Goal: Task Accomplishment & Management: Use online tool/utility

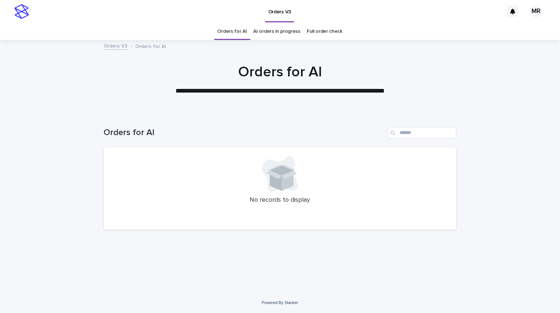
click at [259, 31] on link "AI orders in progress" at bounding box center [277, 31] width 47 height 17
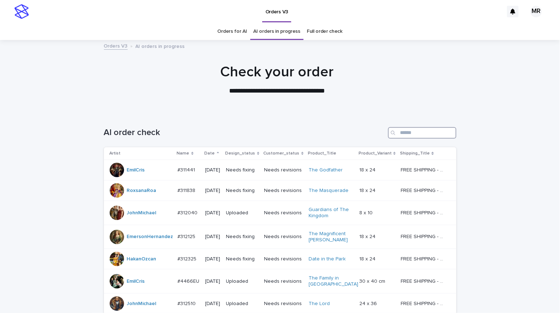
click at [424, 135] on input "Search" at bounding box center [422, 133] width 68 height 12
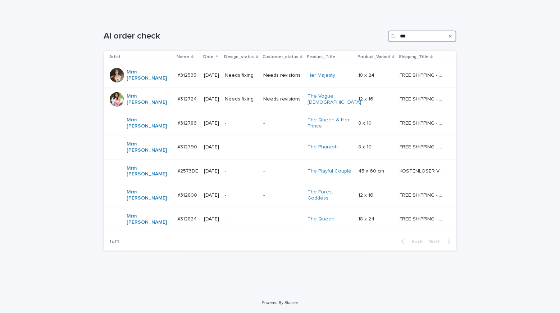
scroll to position [78, 0]
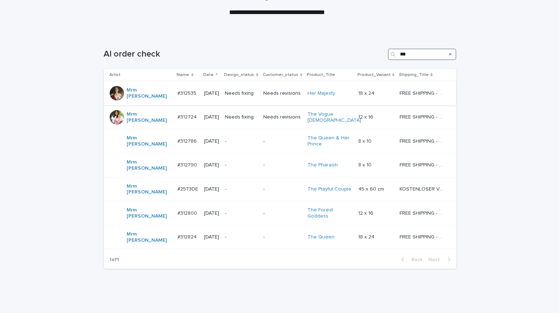
type input "***"
click at [257, 87] on td "Needs fixing" at bounding box center [241, 93] width 38 height 24
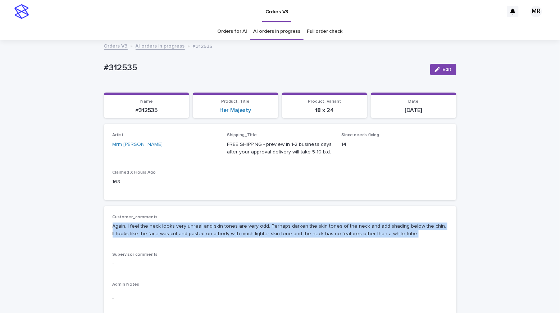
drag, startPoint x: 300, startPoint y: 222, endPoint x: 96, endPoint y: 224, distance: 203.6
copy p "Again, I feel the neck looks very unreal and skin tones are very odd. Perhaps d…"
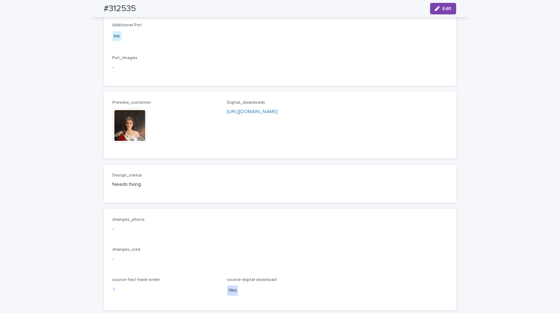
click at [136, 143] on img at bounding box center [130, 125] width 35 height 35
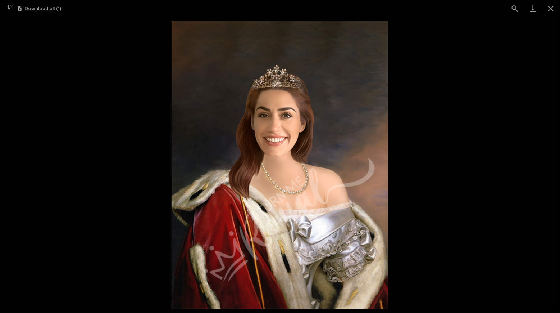
click at [47, 94] on picture at bounding box center [280, 165] width 560 height 296
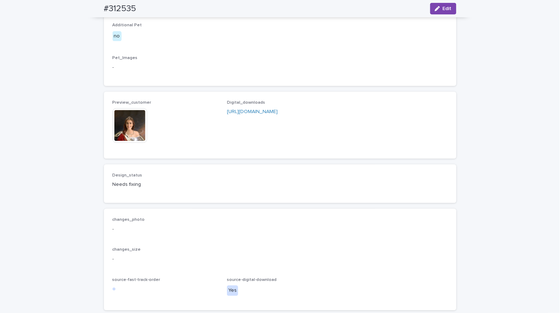
scroll to position [0, 0]
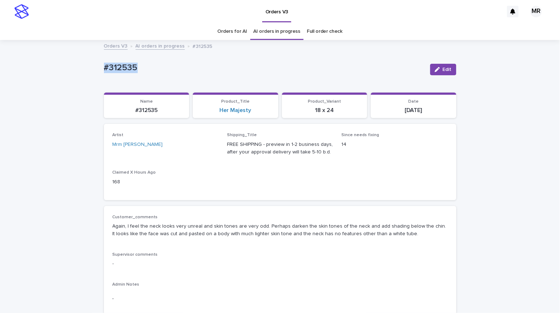
drag, startPoint x: 138, startPoint y: 71, endPoint x: 47, endPoint y: 69, distance: 91.0
copy p "#312535"
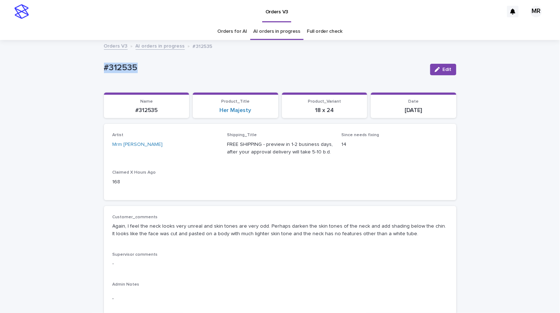
copy p "#312535"
click at [149, 65] on p "#312535" at bounding box center [264, 68] width 320 height 10
drag, startPoint x: 76, startPoint y: 64, endPoint x: 82, endPoint y: 67, distance: 7.1
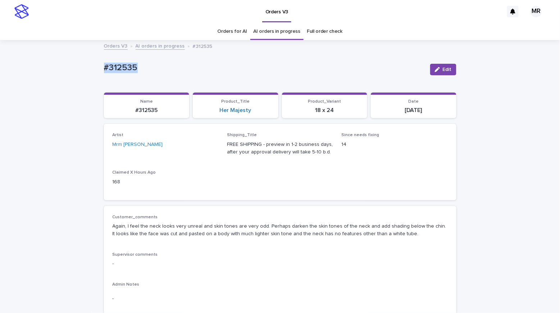
copy p "#312535"
click at [435, 70] on icon "button" at bounding box center [437, 69] width 5 height 5
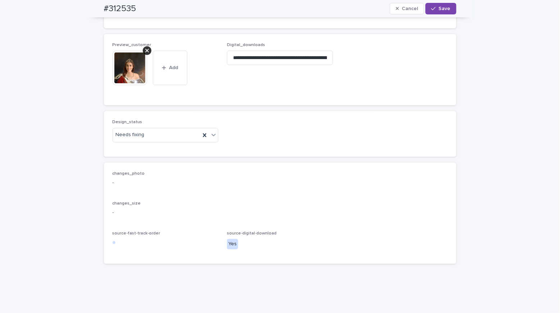
scroll to position [527, 0]
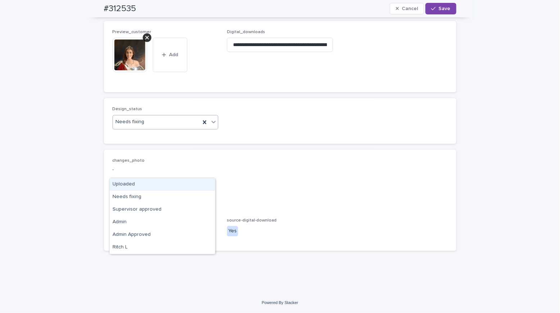
click at [132, 183] on div "Uploaded" at bounding box center [162, 184] width 105 height 13
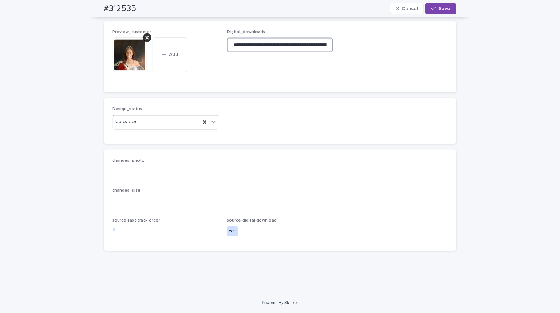
click at [250, 52] on input "**********" at bounding box center [280, 44] width 106 height 14
click at [145, 39] on icon at bounding box center [147, 38] width 4 height 4
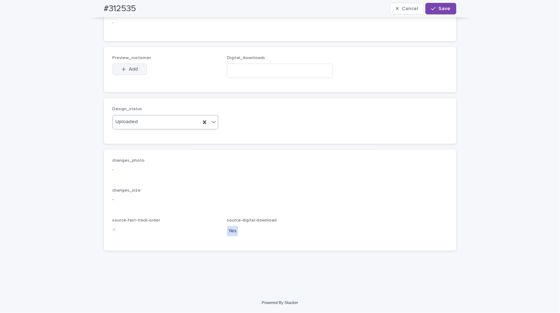
click at [133, 72] on span "Add" at bounding box center [133, 69] width 9 height 5
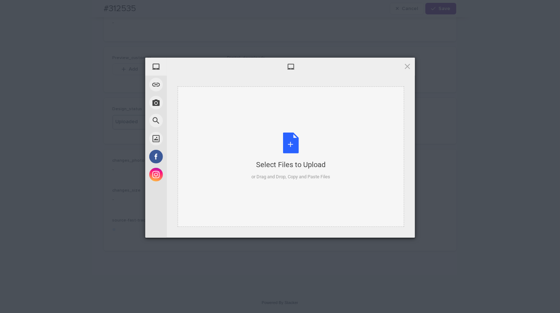
click at [297, 144] on div "Select Files to Upload or Drag and Drop, Copy and Paste Files" at bounding box center [290, 156] width 79 height 48
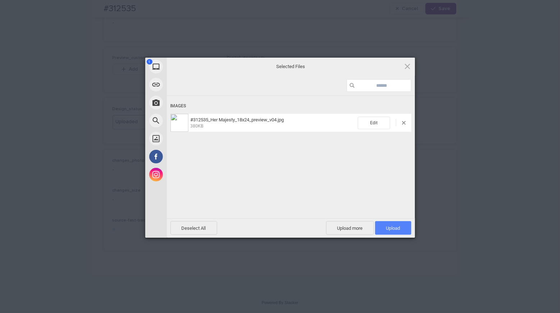
click at [390, 225] on span "Upload 1" at bounding box center [393, 227] width 14 height 5
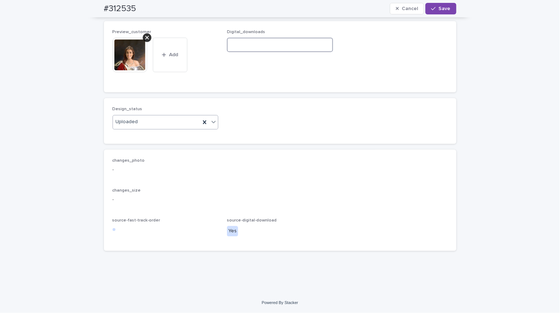
click at [240, 52] on input at bounding box center [280, 44] width 106 height 14
paste input "**********"
type input "**********"
click at [446, 12] on button "Save" at bounding box center [441, 9] width 31 height 12
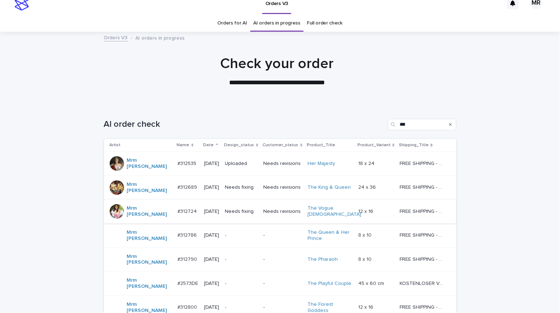
scroll to position [65, 0]
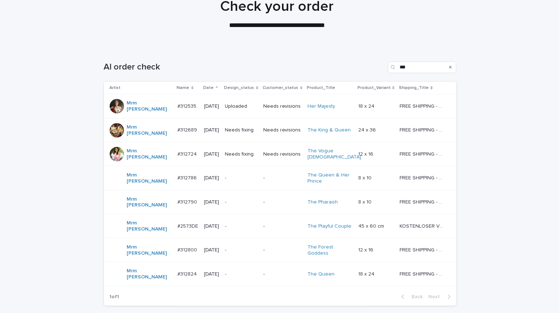
click at [260, 126] on td "Needs revisions" at bounding box center [282, 130] width 44 height 24
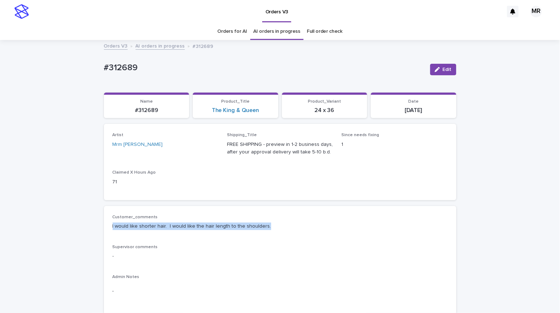
drag, startPoint x: 271, startPoint y: 229, endPoint x: 88, endPoint y: 224, distance: 183.1
copy p "I would like shorter hair. I would like the hair length to the shoulders."
click at [145, 62] on div "#312689" at bounding box center [264, 67] width 320 height 12
drag, startPoint x: 147, startPoint y: 68, endPoint x: 73, endPoint y: 68, distance: 73.7
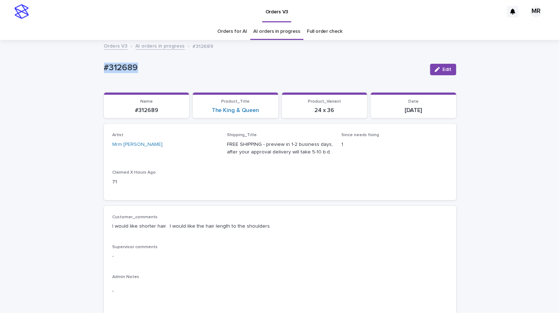
click at [449, 69] on button "Edit" at bounding box center [443, 70] width 26 height 12
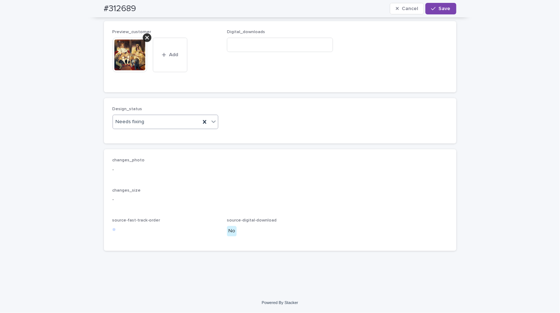
click at [152, 126] on div "Needs fixing" at bounding box center [157, 122] width 88 height 12
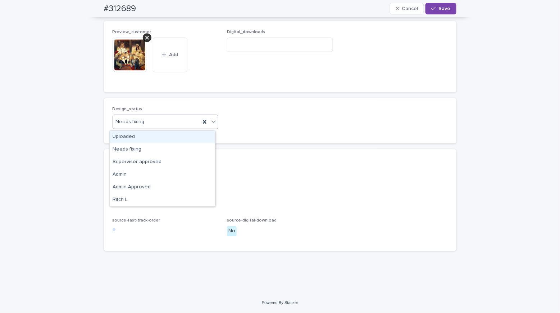
click at [142, 137] on div "Uploaded" at bounding box center [162, 137] width 105 height 13
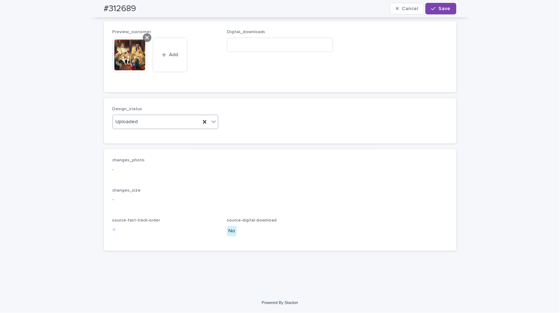
click at [145, 38] on icon at bounding box center [147, 38] width 4 height 6
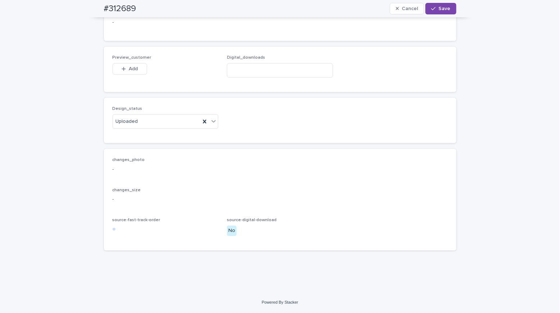
scroll to position [498, 0]
click at [133, 70] on span "Add" at bounding box center [133, 69] width 9 height 5
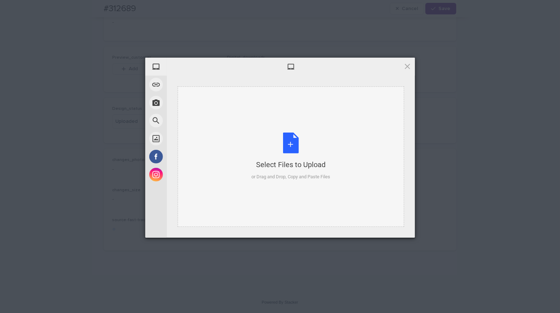
click at [293, 143] on div "Select Files to Upload or Drag and Drop, Copy and Paste Files" at bounding box center [290, 156] width 79 height 48
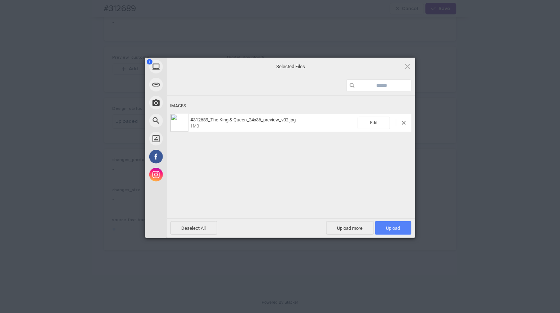
click at [400, 224] on span "Upload 1" at bounding box center [393, 228] width 36 height 14
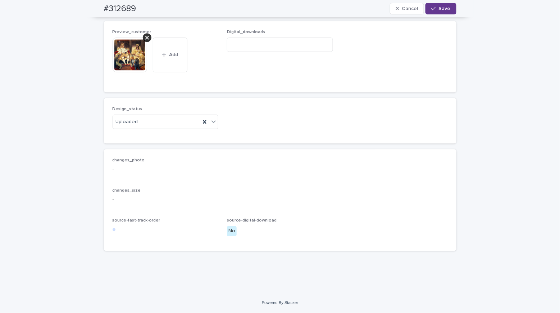
click at [440, 9] on span "Save" at bounding box center [445, 8] width 12 height 5
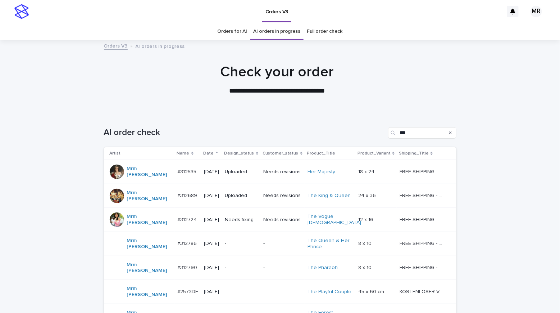
scroll to position [68, 0]
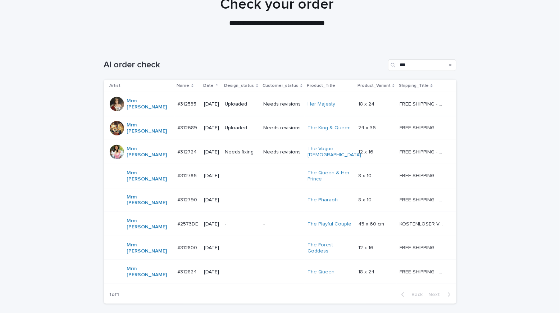
click at [255, 143] on td "Needs fixing" at bounding box center [241, 152] width 38 height 24
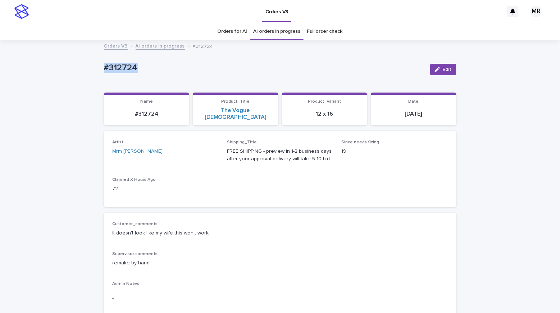
drag, startPoint x: 92, startPoint y: 71, endPoint x: 75, endPoint y: 71, distance: 17.3
drag, startPoint x: 134, startPoint y: 68, endPoint x: 29, endPoint y: 68, distance: 104.3
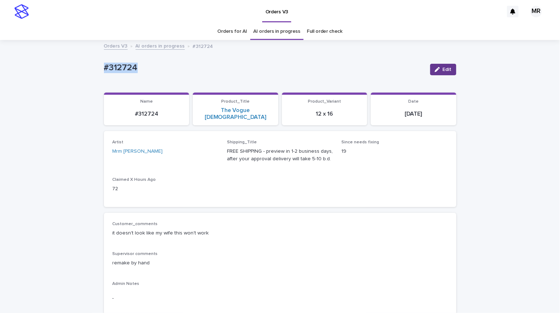
click at [438, 68] on div "button" at bounding box center [439, 69] width 8 height 5
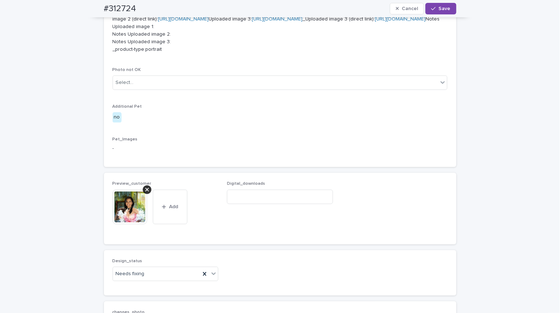
scroll to position [411, 0]
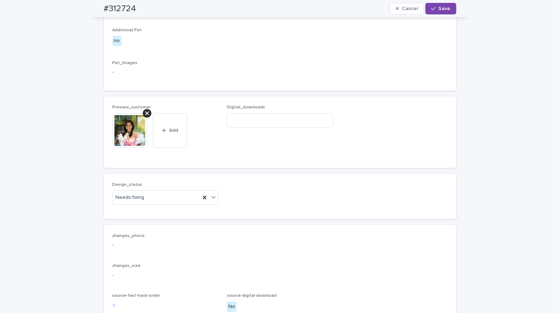
click at [140, 148] on img at bounding box center [130, 130] width 35 height 35
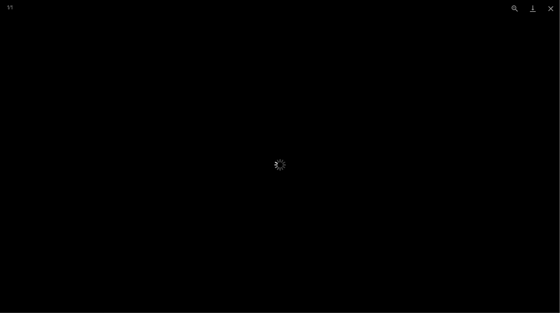
click at [140, 102] on picture at bounding box center [280, 165] width 280 height 148
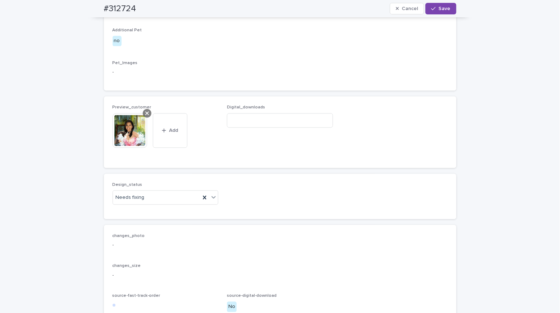
click at [145, 115] on icon at bounding box center [147, 114] width 4 height 4
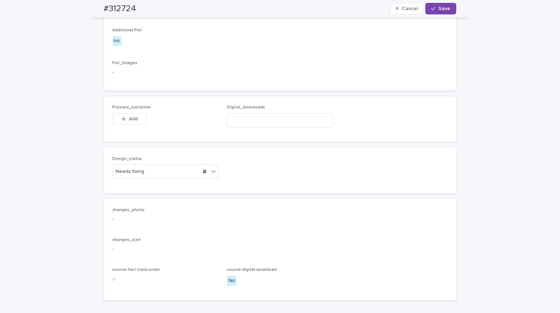
scroll to position [541, 0]
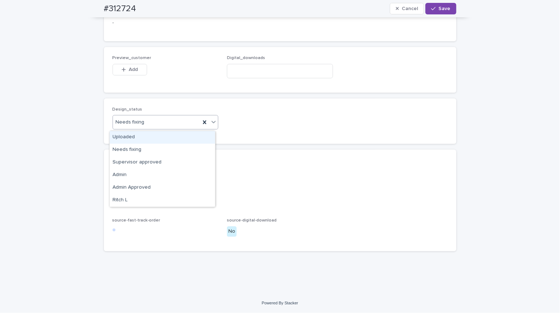
drag, startPoint x: 126, startPoint y: 134, endPoint x: 140, endPoint y: 83, distance: 52.2
click at [126, 134] on div "Uploaded" at bounding box center [162, 137] width 105 height 13
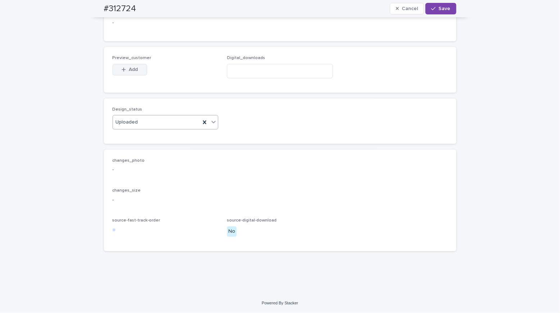
click at [131, 69] on span "Add" at bounding box center [133, 69] width 9 height 5
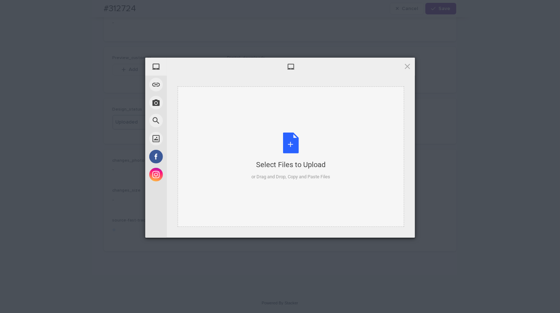
click at [283, 150] on div "Select Files to Upload or Drag and Drop, Copy and Paste Files" at bounding box center [290, 156] width 79 height 48
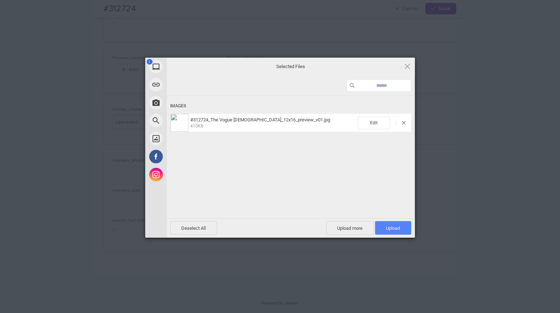
click at [389, 231] on span "Upload 1" at bounding box center [393, 228] width 36 height 14
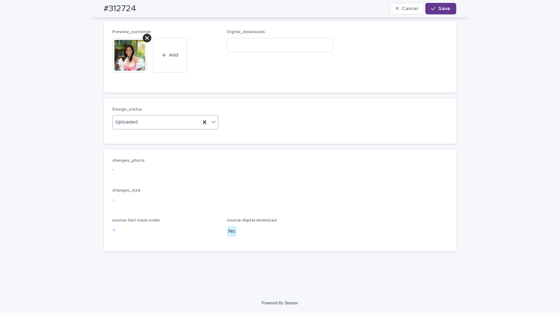
click at [440, 10] on span "Save" at bounding box center [445, 8] width 12 height 5
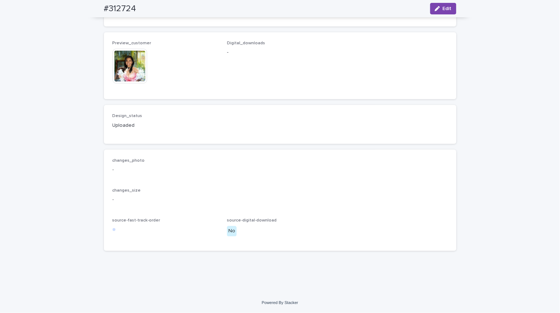
drag, startPoint x: 39, startPoint y: 15, endPoint x: 46, endPoint y: 2, distance: 15.0
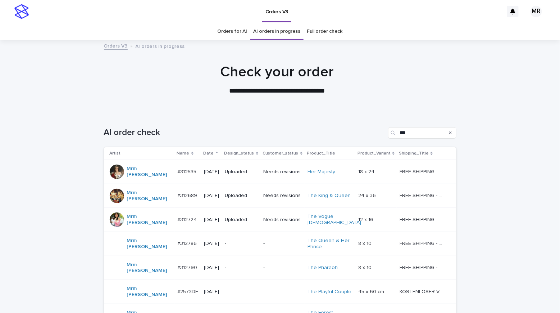
scroll to position [99, 0]
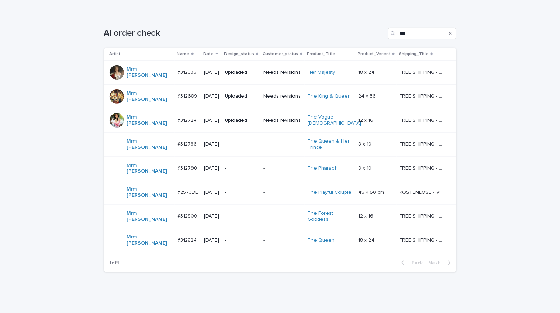
click at [91, 90] on div "Loading... Saving… Loading... Saving… AI order check *** Artist Name Date Desig…" at bounding box center [280, 163] width 560 height 300
click at [240, 140] on div "-" at bounding box center [241, 144] width 32 height 8
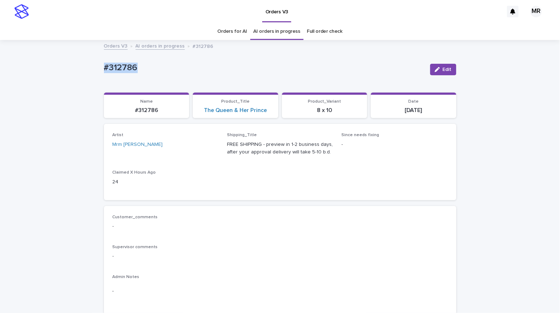
drag, startPoint x: 157, startPoint y: 66, endPoint x: 73, endPoint y: 66, distance: 83.8
click at [250, 111] on link "The Queen & Her Prince" at bounding box center [235, 110] width 63 height 7
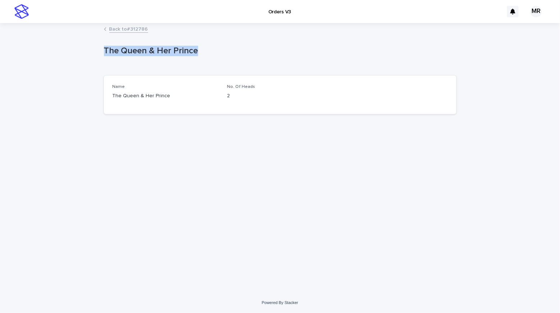
drag, startPoint x: 81, startPoint y: 49, endPoint x: 67, endPoint y: 46, distance: 14.3
click at [62, 46] on div "Loading... Saving… Loading... Saving… The Queen & Her Prince The Queen & Her Pr…" at bounding box center [280, 158] width 560 height 268
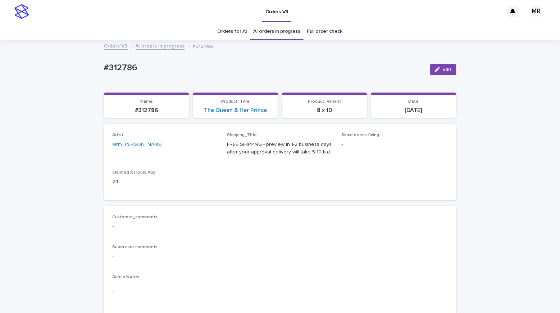
scroll to position [23, 0]
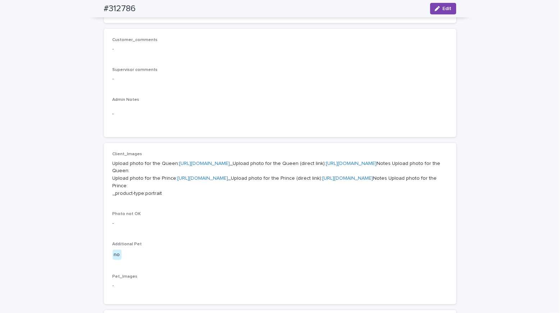
click at [182, 161] on link "https://cdn.shopify.com-uploadkit.app/s/files/1/0033/4807/0511/files/download.h…" at bounding box center [204, 163] width 51 height 5
click at [196, 197] on p "Upload photo for the Queen: https://cdn.shopify.com-uploadkit.app/s/files/1/003…" at bounding box center [280, 178] width 335 height 37
click at [197, 181] on link "https://cdn.shopify.com-uploadkit.app/s/files/1/0033/4807/0511/files/download.h…" at bounding box center [203, 178] width 51 height 5
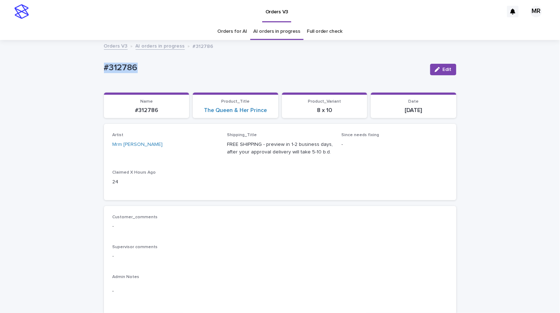
drag, startPoint x: 132, startPoint y: 66, endPoint x: 65, endPoint y: 64, distance: 66.6
copy p "#312786"
click at [227, 114] on section "Product_Title The Queen & Her Prince" at bounding box center [236, 105] width 86 height 26
click at [227, 113] on link "The Queen & Her Prince" at bounding box center [235, 110] width 63 height 7
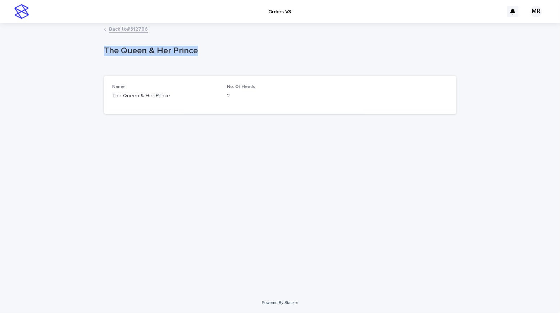
drag, startPoint x: 202, startPoint y: 53, endPoint x: 82, endPoint y: 49, distance: 119.8
click at [61, 45] on div "Loading... Saving… Loading... Saving… The Queen & Her Prince The Queen & Her Pr…" at bounding box center [280, 158] width 560 height 268
copy p "The Queen & Her Prince"
click at [85, 24] on div "Loading... Saving… Loading... Saving… The Queen & Her Prince The Queen & Her Pr…" at bounding box center [280, 158] width 560 height 268
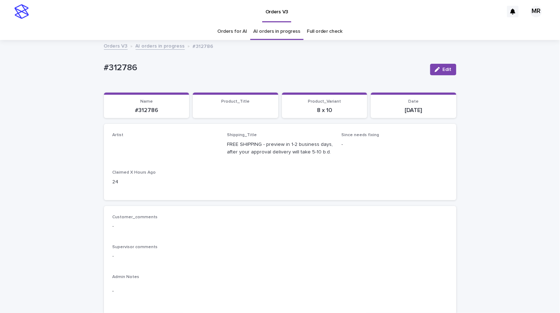
scroll to position [23, 0]
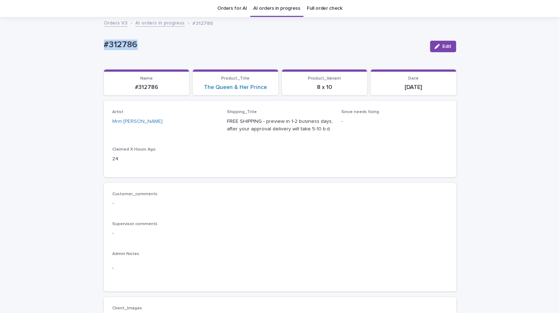
drag, startPoint x: 135, startPoint y: 47, endPoint x: 78, endPoint y: 45, distance: 57.2
copy p "#312786"
click at [250, 88] on link "The Queen & Her Prince" at bounding box center [235, 87] width 63 height 7
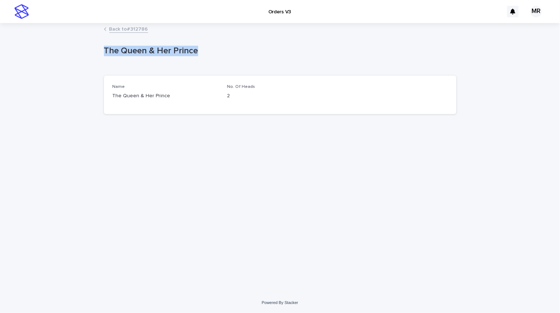
drag, startPoint x: 197, startPoint y: 50, endPoint x: 71, endPoint y: 49, distance: 126.3
click at [71, 49] on div "Loading... Saving… Loading... Saving… The Queen & Her Prince The Queen & Her Pr…" at bounding box center [280, 158] width 560 height 268
copy p "The Queen & Her Prince"
click at [92, 45] on div "Loading... Saving… Loading... Saving… The Queen & Her Prince The Queen & Her Pr…" at bounding box center [280, 158] width 560 height 268
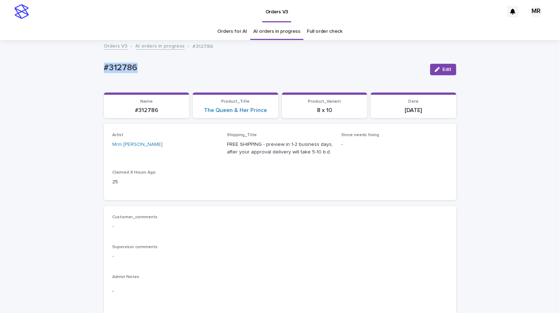
drag, startPoint x: 142, startPoint y: 73, endPoint x: 32, endPoint y: 71, distance: 110.1
copy p "#312786"
click at [437, 65] on button "Edit" at bounding box center [443, 70] width 26 height 12
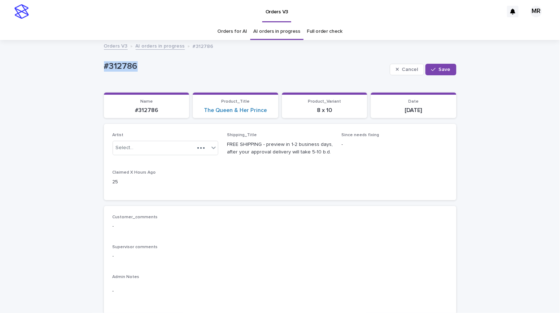
scroll to position [476, 0]
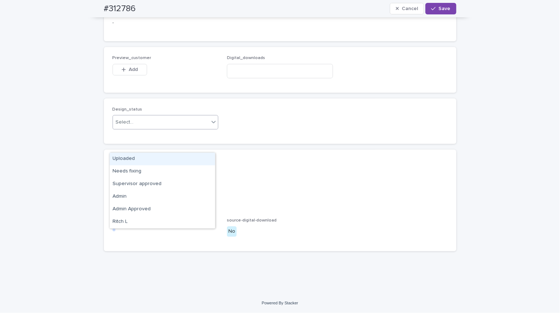
click at [125, 126] on div "Select..." at bounding box center [125, 122] width 18 height 8
click at [123, 160] on div "Uploaded" at bounding box center [162, 159] width 105 height 13
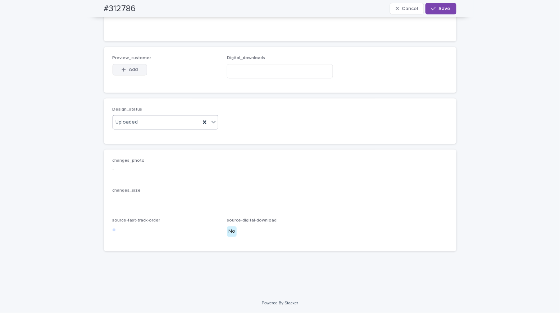
click at [132, 75] on button "Add" at bounding box center [130, 70] width 35 height 12
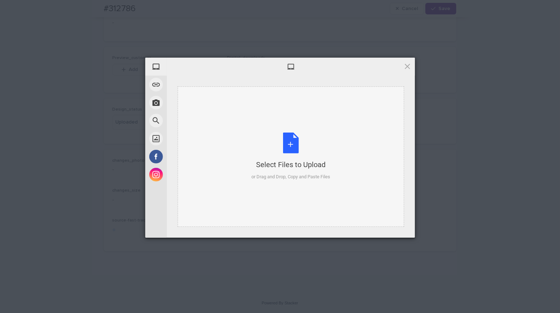
click at [291, 143] on div "Select Files to Upload or Drag and Drop, Copy and Paste Files" at bounding box center [290, 156] width 79 height 48
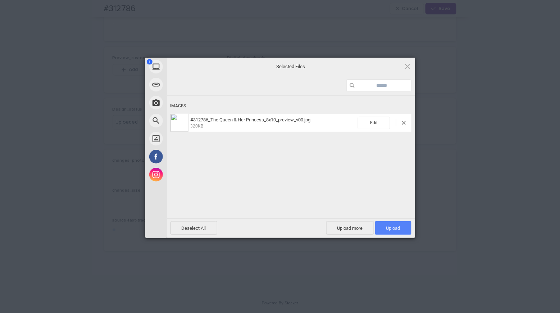
click at [393, 231] on span "Upload 1" at bounding box center [393, 228] width 36 height 14
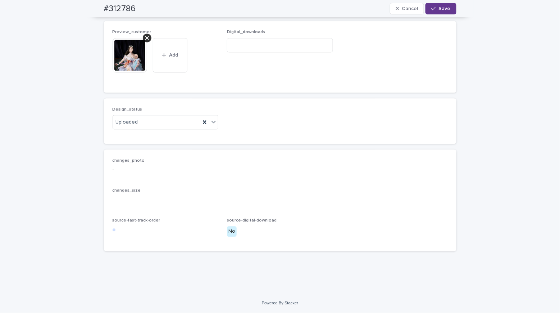
click at [440, 8] on span "Save" at bounding box center [445, 8] width 12 height 5
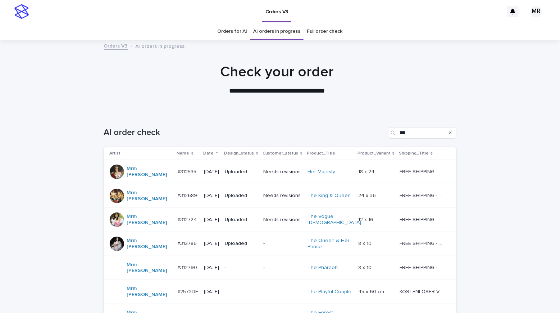
scroll to position [99, 0]
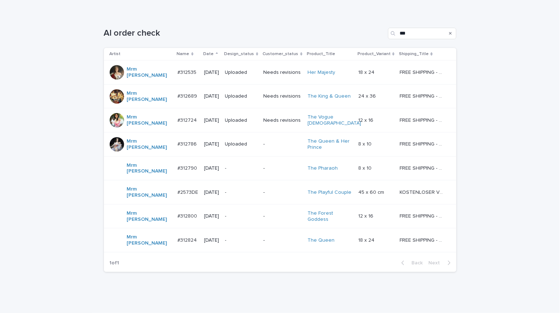
click at [238, 162] on div "-" at bounding box center [241, 168] width 32 height 12
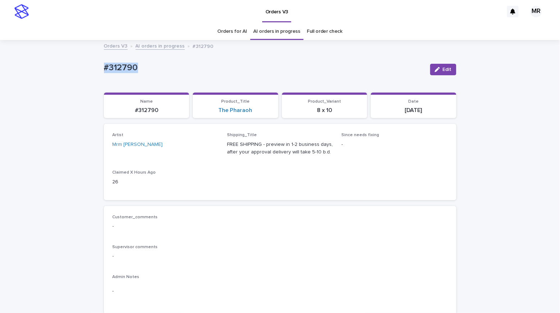
drag, startPoint x: 136, startPoint y: 68, endPoint x: 62, endPoint y: 58, distance: 75.0
copy p "#312790"
click at [229, 109] on link "The Pharaoh" at bounding box center [236, 110] width 34 height 7
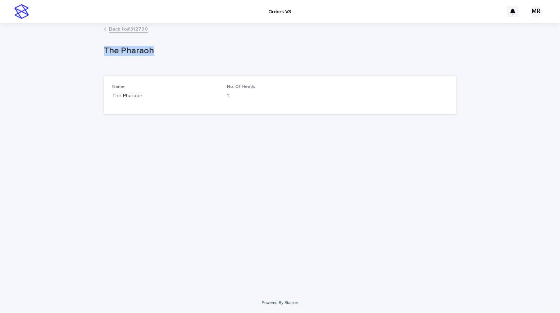
drag, startPoint x: 160, startPoint y: 53, endPoint x: 52, endPoint y: 52, distance: 107.9
click at [55, 52] on div "Loading... Saving… Loading... Saving… The Pharaoh The Pharaoh Sorry, there was …" at bounding box center [280, 158] width 560 height 268
copy p "The Pharaoh"
drag, startPoint x: 69, startPoint y: 28, endPoint x: 71, endPoint y: 3, distance: 25.7
click at [69, 27] on div "Back to #312790" at bounding box center [280, 29] width 560 height 10
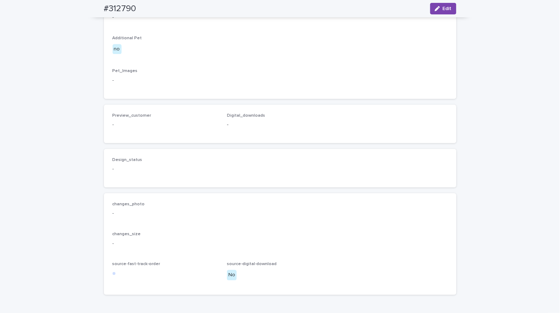
scroll to position [49, 0]
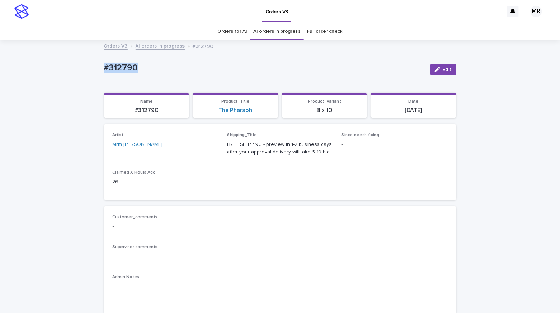
drag, startPoint x: 127, startPoint y: 68, endPoint x: 57, endPoint y: 65, distance: 70.5
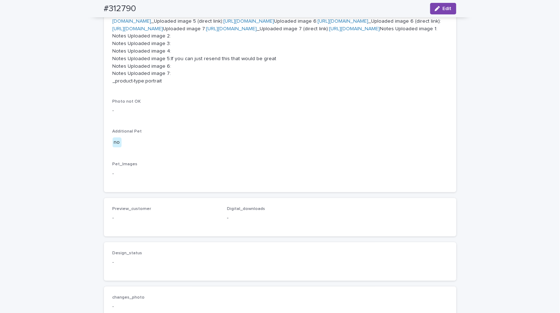
scroll to position [270, 0]
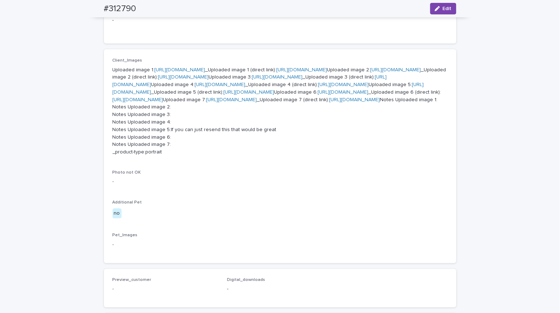
click at [174, 67] on link "https://cdn.shopify.com-uploadkit.app/s/files/1/0033/4807/0511/files/download.h…" at bounding box center [180, 69] width 51 height 5
click at [370, 72] on link "https://cdn.shopify.com-uploadkit.app/s/files/1/0033/4807/0511/files/download.h…" at bounding box center [395, 69] width 51 height 5
click at [252, 79] on link "https://cdn.shopify.com-uploadkit.app/s/files/1/0033/4807/0511/files/download.h…" at bounding box center [277, 76] width 51 height 5
click at [179, 156] on p "Uploaded image 1: https://cdn.shopify.com-uploadkit.app/s/files/1/0033/4807/051…" at bounding box center [280, 111] width 335 height 90
click at [195, 87] on link "https://cdn.shopify.com-uploadkit.app/s/files/1/0033/4807/0511/files/download.h…" at bounding box center [220, 84] width 51 height 5
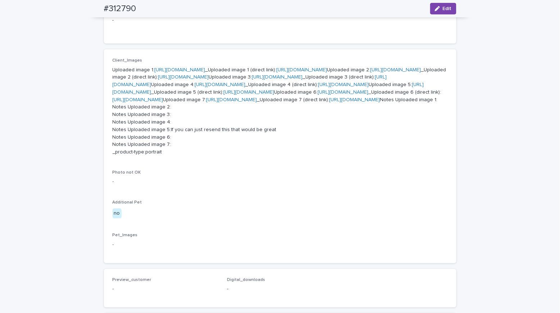
scroll to position [347, 0]
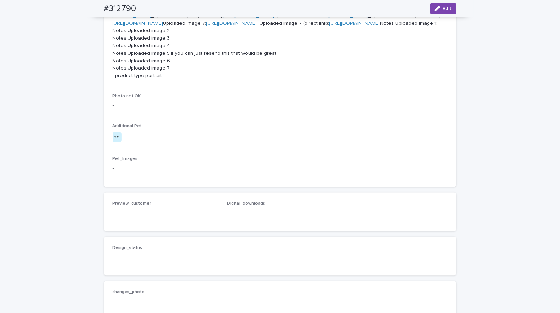
click at [163, 18] on link "https://cdn.shopify.com-uploadkit.app/s/files/1/0033/4807/0511/files/download.h…" at bounding box center [268, 12] width 311 height 13
click at [179, 18] on link "https://cdn.shopify.com-uploadkit.app/s/files/1/0033/4807/0511/files/download.h…" at bounding box center [268, 12] width 311 height 13
click at [318, 18] on link "https://cdn.shopify.com-uploadkit.app/s/files/1/0033/4807/0511/files/download.h…" at bounding box center [343, 15] width 51 height 5
click at [206, 26] on link "https://cdn.shopify.com-uploadkit.app/s/files/1/0033/4807/0511/files/download.h…" at bounding box center [231, 23] width 51 height 5
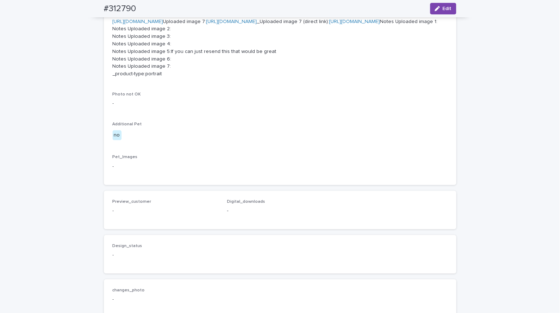
scroll to position [350, 0]
drag, startPoint x: 269, startPoint y: 272, endPoint x: 165, endPoint y: 273, distance: 104.0
click at [164, 76] on p "Uploaded image 1: https://cdn.shopify.com-uploadkit.app/s/files/1/0033/4807/051…" at bounding box center [280, 31] width 335 height 90
copy p ":If you can just resend this that would be great"
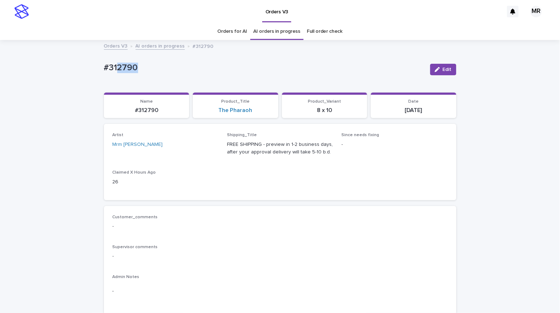
drag, startPoint x: 135, startPoint y: 70, endPoint x: 77, endPoint y: 63, distance: 58.1
copy p "#312790"
click at [246, 111] on link "The Pharaoh" at bounding box center [236, 110] width 34 height 7
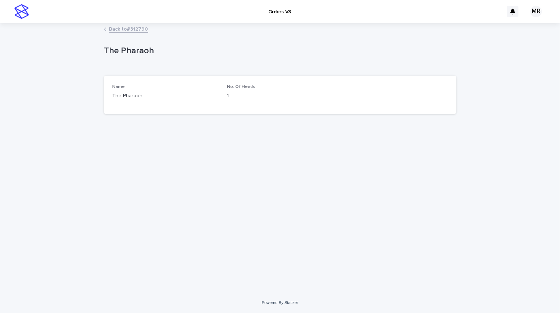
drag, startPoint x: 179, startPoint y: 55, endPoint x: 62, endPoint y: 47, distance: 117.1
click at [62, 47] on div "Loading... Saving… Loading... Saving… The Pharaoh The Pharaoh Sorry, there was …" at bounding box center [280, 158] width 560 height 268
click at [73, 42] on div "Loading... Saving… Loading... Saving… The Pharaoh The Pharaoh Sorry, there was …" at bounding box center [280, 158] width 560 height 268
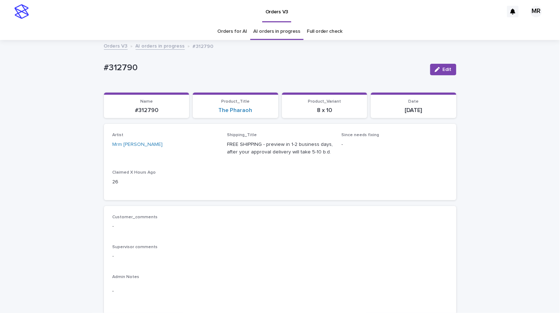
scroll to position [23, 0]
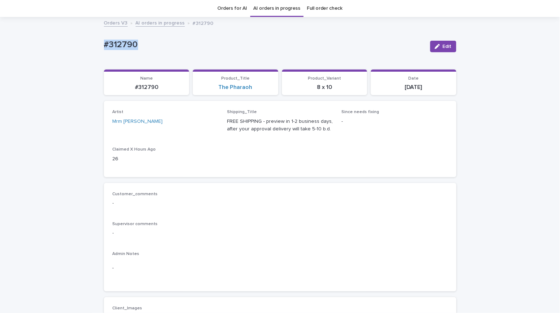
drag, startPoint x: 72, startPoint y: 45, endPoint x: 58, endPoint y: 44, distance: 14.1
copy p "#312790"
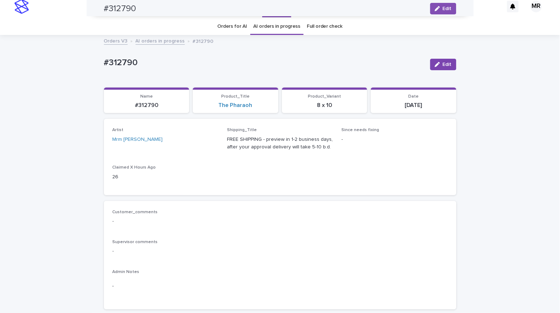
scroll to position [0, 0]
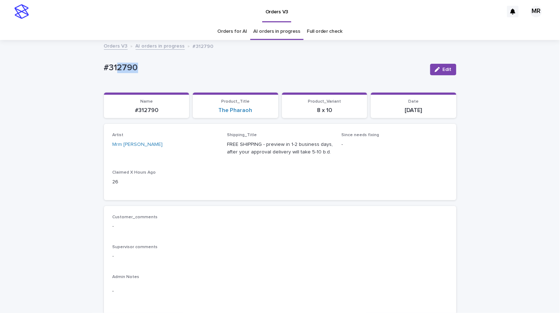
drag, startPoint x: 137, startPoint y: 67, endPoint x: 90, endPoint y: 67, distance: 47.1
copy p "#312790"
click at [430, 69] on button "Edit" at bounding box center [443, 70] width 26 height 12
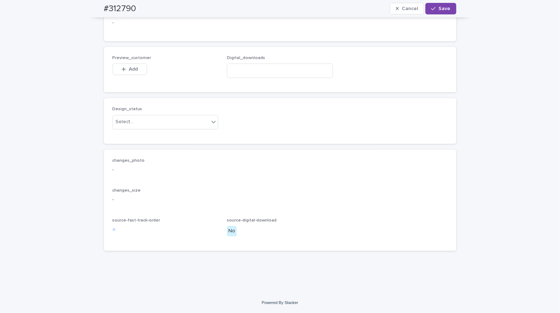
scroll to position [721, 0]
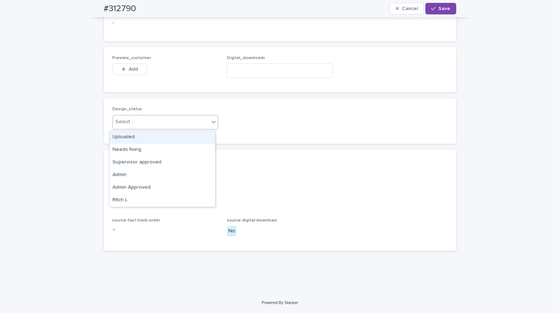
click at [130, 128] on div "Select..." at bounding box center [161, 122] width 96 height 12
click at [130, 136] on div "Uploaded" at bounding box center [162, 137] width 105 height 13
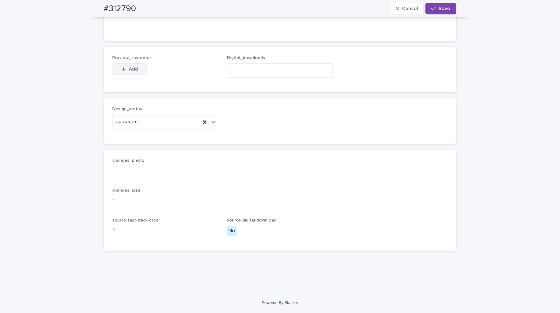
click at [132, 71] on span "Add" at bounding box center [133, 69] width 9 height 5
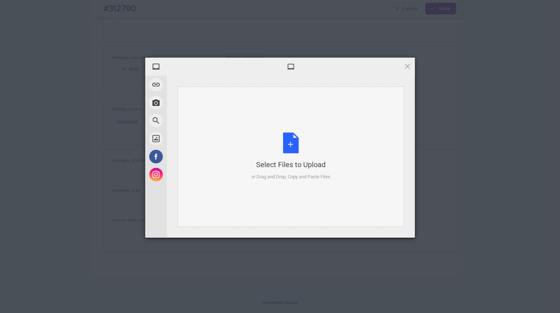
click at [295, 140] on div "Select Files to Upload or Drag and Drop, Copy and Paste Files" at bounding box center [290, 156] width 79 height 48
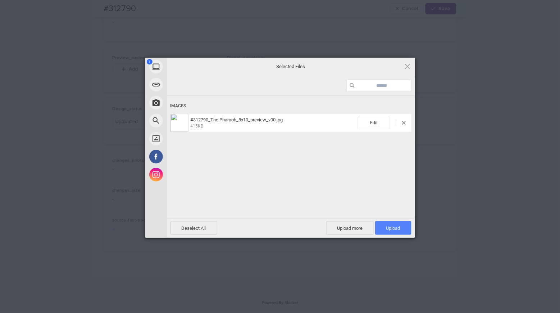
click at [400, 233] on span "Upload 1" at bounding box center [393, 228] width 36 height 14
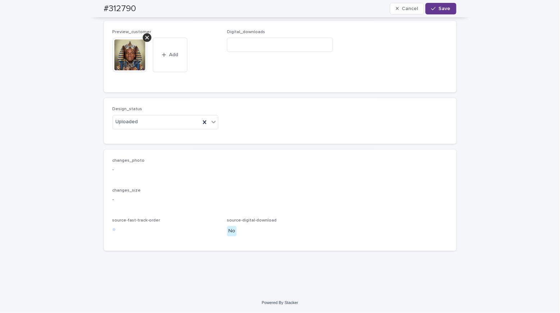
click at [431, 6] on icon "button" at bounding box center [433, 8] width 4 height 5
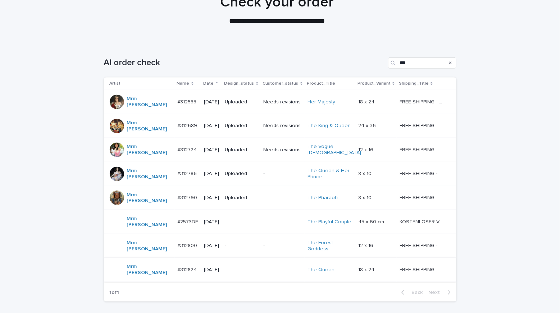
scroll to position [99, 0]
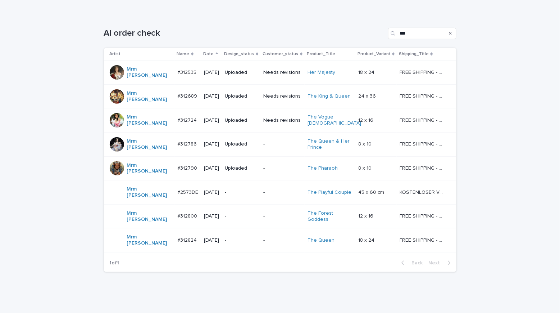
click at [240, 182] on td "-" at bounding box center [241, 192] width 38 height 24
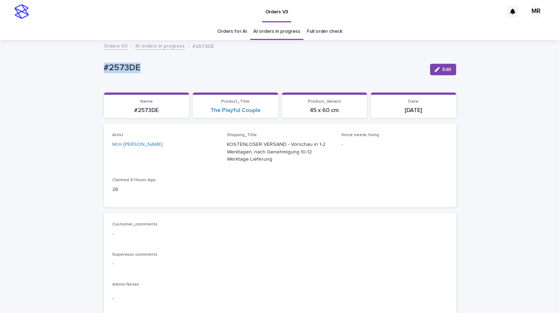
drag, startPoint x: 131, startPoint y: 69, endPoint x: 89, endPoint y: 67, distance: 41.8
copy p "#2573DE"
click at [228, 109] on link "The Playful Couple" at bounding box center [235, 110] width 50 height 7
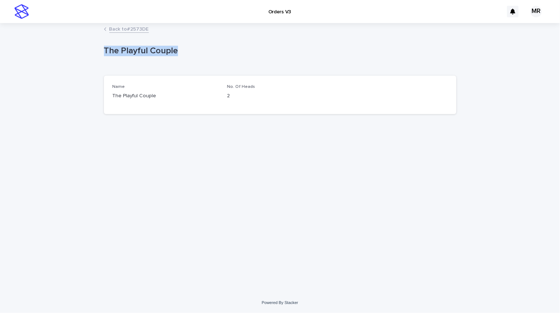
drag, startPoint x: 126, startPoint y: 52, endPoint x: 85, endPoint y: 51, distance: 41.0
click at [82, 51] on div "Loading... Saving… Loading... Saving… The Playful Couple The Playful Couple Sor…" at bounding box center [280, 158] width 560 height 268
copy p "The Playful Couple"
click at [348, 0] on div "Orders V3" at bounding box center [267, 11] width 471 height 23
click at [61, 28] on div "Back to #2573DE" at bounding box center [280, 29] width 560 height 10
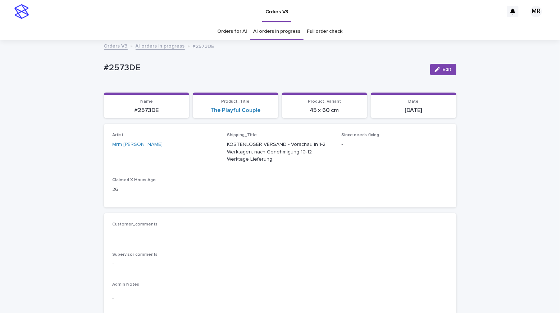
scroll to position [23, 0]
drag, startPoint x: 143, startPoint y: 68, endPoint x: 83, endPoint y: 69, distance: 59.7
copy p "#2573DE"
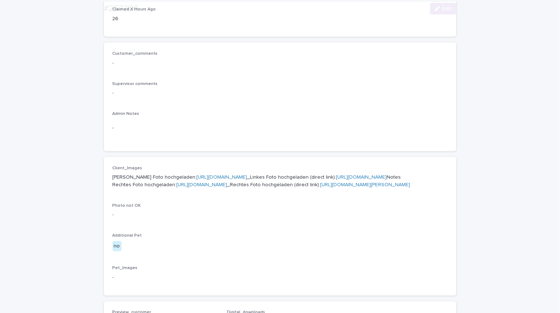
scroll to position [270, 0]
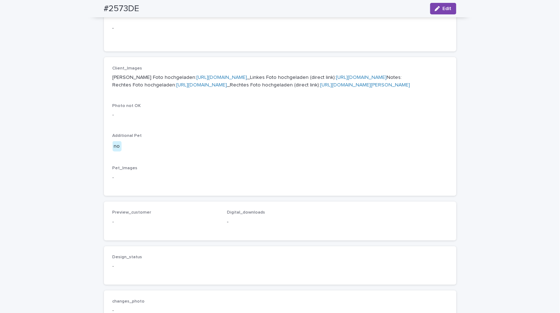
click at [198, 80] on link "[URL][DOMAIN_NAME]" at bounding box center [222, 77] width 51 height 5
click at [186, 87] on link "[URL][DOMAIN_NAME]" at bounding box center [202, 84] width 51 height 5
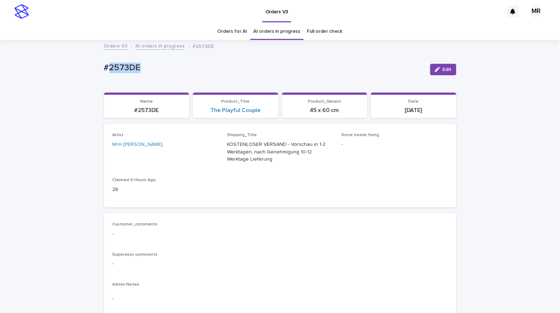
drag, startPoint x: 109, startPoint y: 64, endPoint x: 94, endPoint y: 62, distance: 15.3
click at [121, 76] on div "#2573DE Edit" at bounding box center [280, 69] width 352 height 29
drag, startPoint x: 140, startPoint y: 68, endPoint x: 92, endPoint y: 63, distance: 48.1
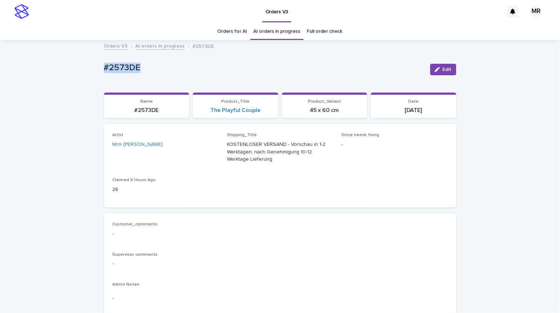
copy p "#2573DE"
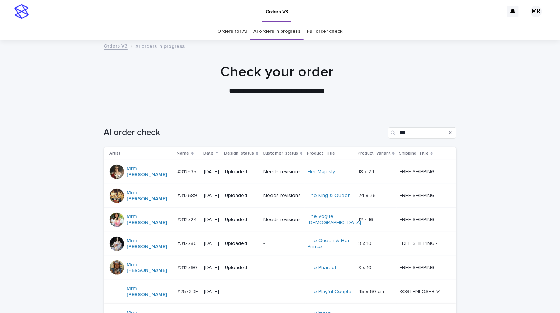
scroll to position [99, 0]
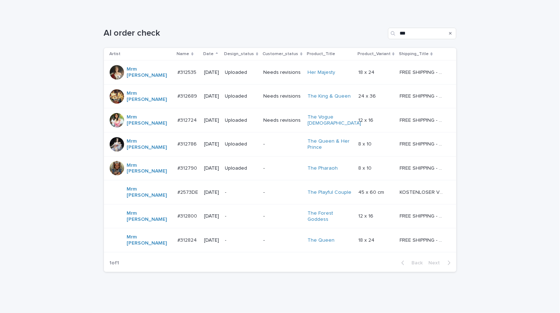
click at [242, 186] on div "-" at bounding box center [241, 192] width 32 height 12
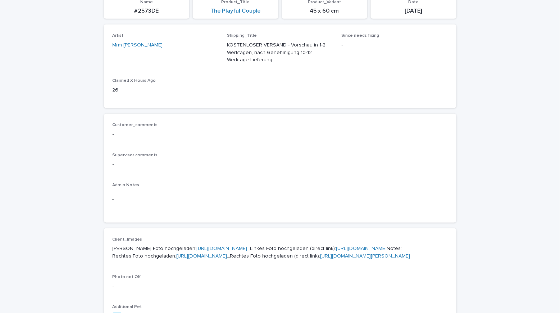
scroll to position [23, 0]
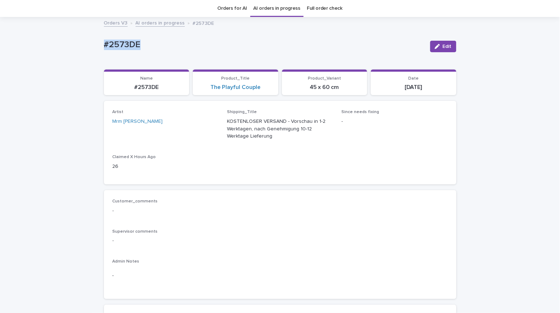
copy p "#2573DE"
click at [445, 46] on span "Edit" at bounding box center [447, 46] width 9 height 5
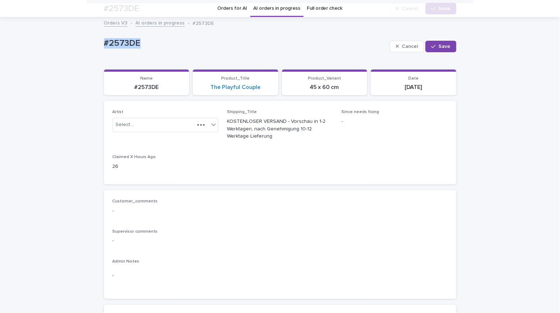
scroll to position [491, 0]
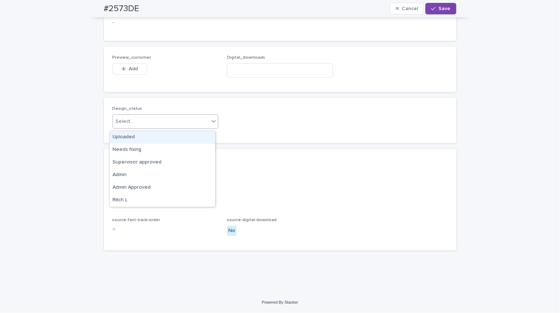
click at [133, 128] on div "Select..." at bounding box center [161, 122] width 96 height 12
drag, startPoint x: 132, startPoint y: 136, endPoint x: 133, endPoint y: 97, distance: 39.2
click at [132, 136] on div "Uploaded" at bounding box center [162, 137] width 105 height 13
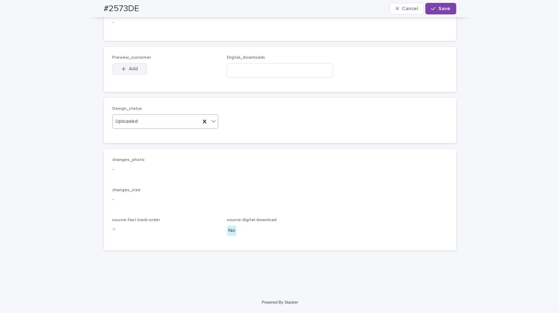
click at [132, 71] on span "Add" at bounding box center [133, 69] width 9 height 5
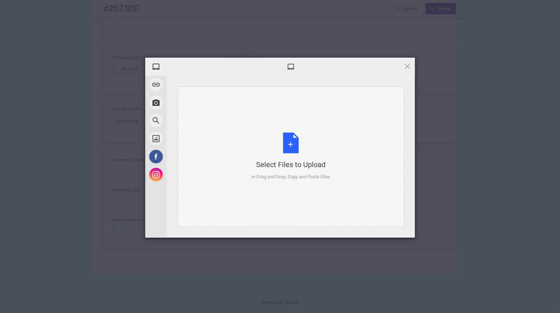
click at [294, 144] on div "Select Files to Upload or Drag and Drop, Copy and Paste Files" at bounding box center [290, 156] width 79 height 48
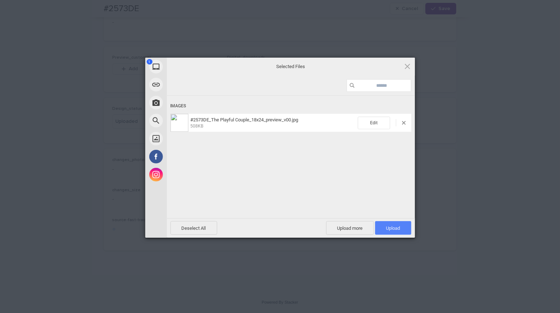
click at [402, 222] on span "Upload 1" at bounding box center [393, 228] width 36 height 14
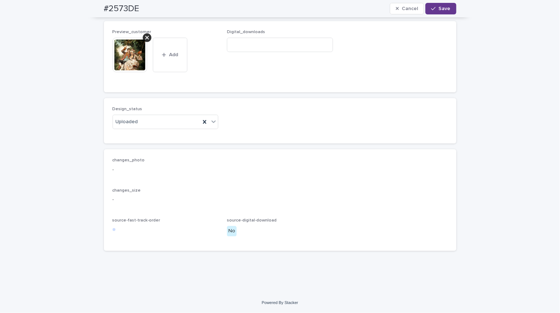
click at [434, 10] on div "button" at bounding box center [434, 8] width 7 height 5
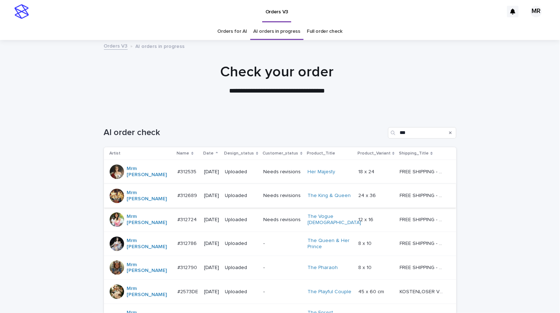
scroll to position [99, 0]
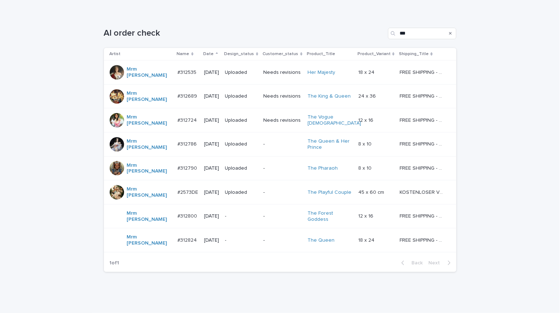
click at [241, 213] on p "-" at bounding box center [241, 216] width 32 height 6
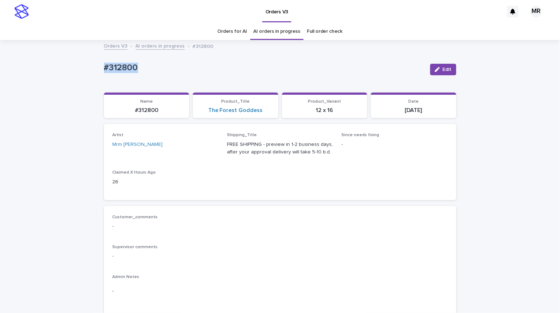
drag, startPoint x: 140, startPoint y: 66, endPoint x: 91, endPoint y: 71, distance: 49.6
copy p "#312800"
click at [251, 112] on link "The Forest Goddess" at bounding box center [235, 110] width 55 height 7
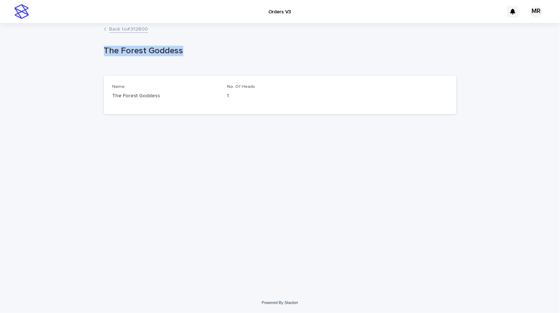
drag, startPoint x: 121, startPoint y: 49, endPoint x: 73, endPoint y: 49, distance: 47.8
click at [73, 49] on div "Loading... Saving… Loading... Saving… The Forest Goddess The Forest Goddess Sor…" at bounding box center [280, 158] width 560 height 268
click at [59, 19] on div "Orders V3" at bounding box center [267, 11] width 471 height 23
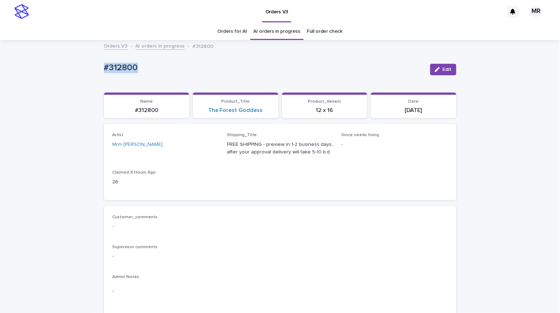
drag, startPoint x: 140, startPoint y: 73, endPoint x: 71, endPoint y: 59, distance: 70.3
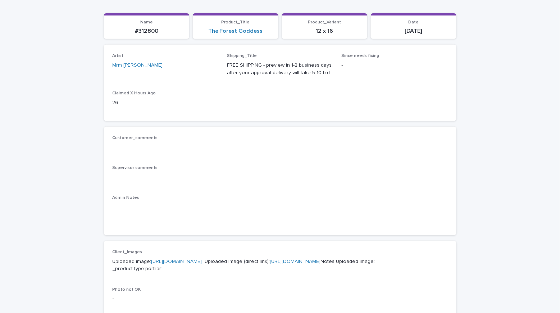
scroll to position [231, 0]
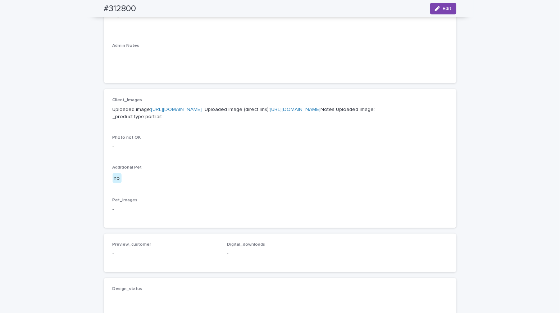
click at [173, 117] on p "Uploaded image: [URL][DOMAIN_NAME] _Uploaded image (direct link): [URL][DOMAIN_…" at bounding box center [280, 113] width 335 height 15
click at [174, 112] on link "[URL][DOMAIN_NAME]" at bounding box center [176, 109] width 51 height 5
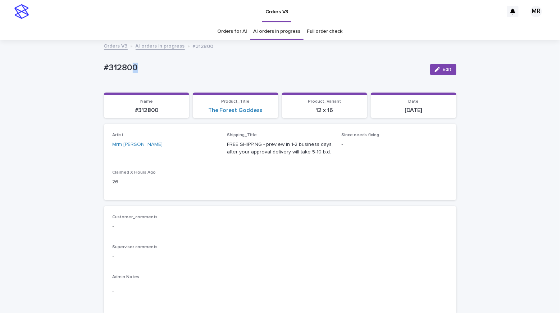
drag, startPoint x: 136, startPoint y: 67, endPoint x: 81, endPoint y: 69, distance: 55.4
copy p "#312800"
click at [237, 112] on link "The Forest Goddess" at bounding box center [235, 110] width 55 height 7
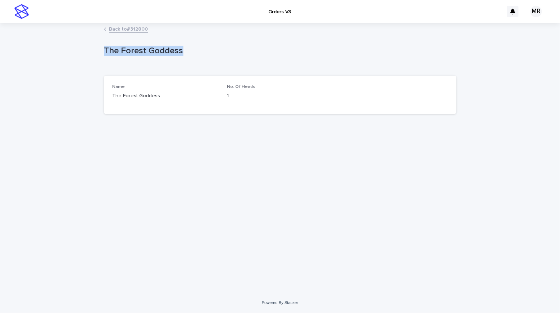
drag, startPoint x: 140, startPoint y: 46, endPoint x: 78, endPoint y: 44, distance: 61.9
click at [78, 44] on div "Loading... Saving… Loading... Saving… The Forest Goddess The Forest Goddess Sor…" at bounding box center [280, 158] width 560 height 268
copy p "The Forest Goddess"
click at [70, 27] on div "Back to #312800" at bounding box center [280, 29] width 560 height 10
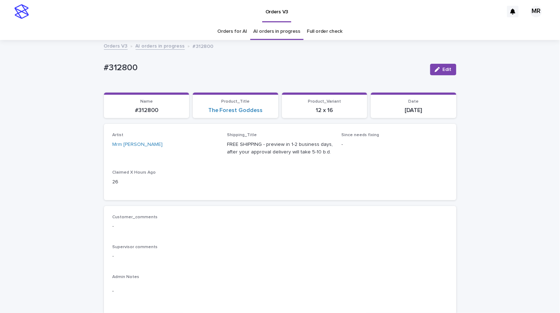
scroll to position [23, 0]
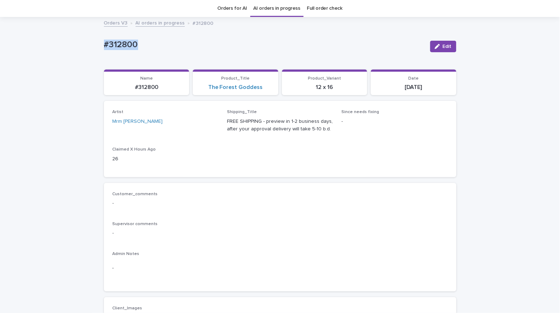
drag, startPoint x: 142, startPoint y: 42, endPoint x: 76, endPoint y: 42, distance: 66.2
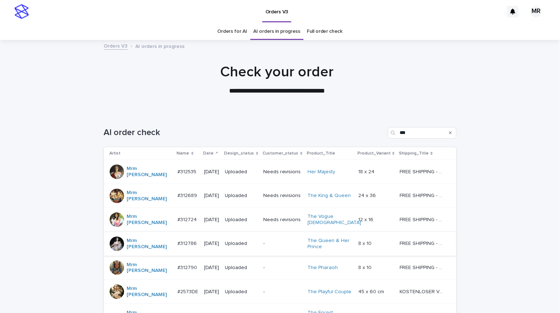
scroll to position [99, 0]
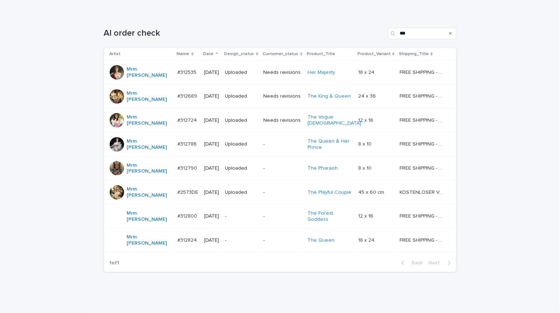
click at [240, 213] on p "-" at bounding box center [241, 216] width 32 height 6
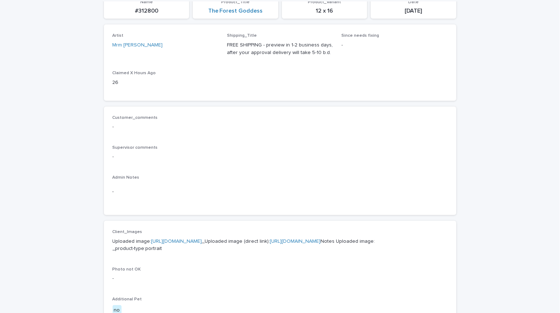
scroll to position [23, 0]
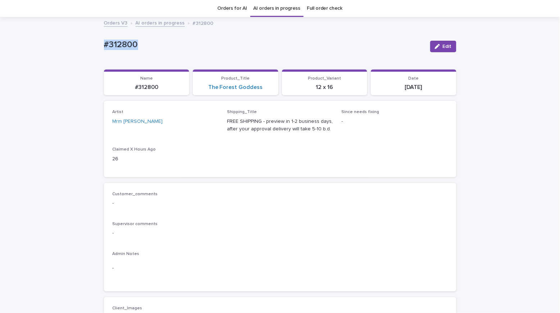
drag, startPoint x: 142, startPoint y: 47, endPoint x: 83, endPoint y: 42, distance: 58.8
click at [443, 47] on span "Edit" at bounding box center [447, 46] width 9 height 5
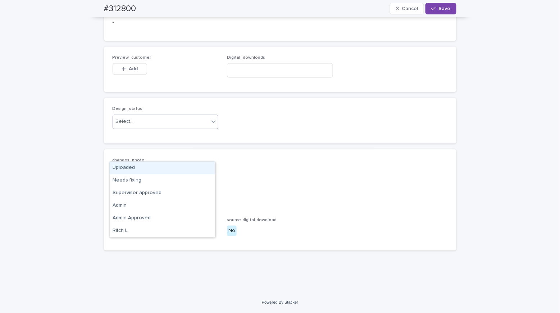
click at [133, 128] on div "Select..." at bounding box center [161, 122] width 96 height 12
click at [135, 167] on div "Uploaded" at bounding box center [162, 167] width 105 height 13
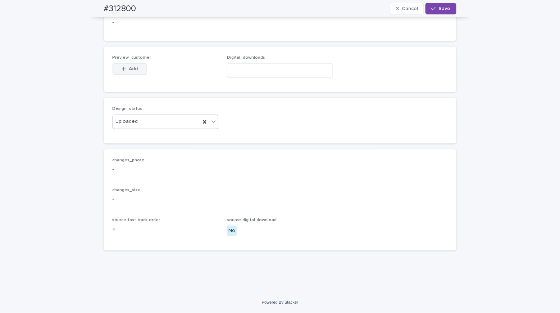
click at [129, 72] on span "Add" at bounding box center [133, 69] width 9 height 5
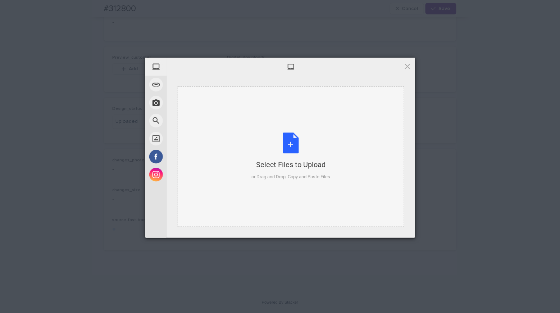
click at [288, 145] on div "Select Files to Upload or Drag and Drop, Copy and Paste Files" at bounding box center [290, 156] width 79 height 48
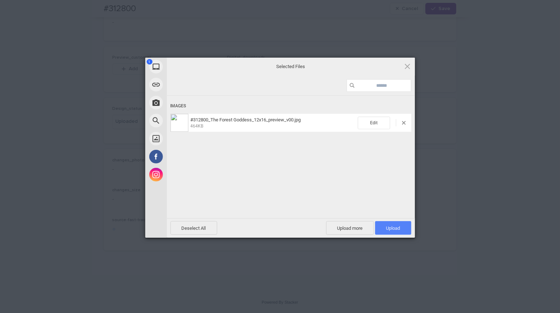
click at [391, 231] on span "Upload 1" at bounding box center [393, 227] width 14 height 5
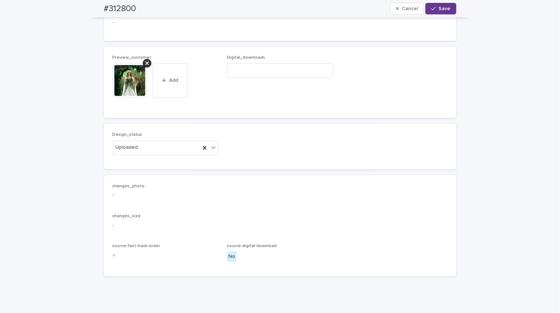
click at [440, 11] on button "Save" at bounding box center [441, 9] width 31 height 12
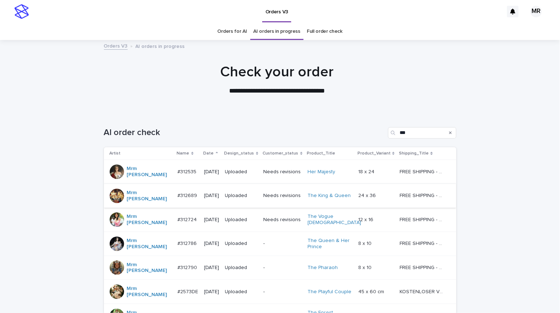
scroll to position [99, 0]
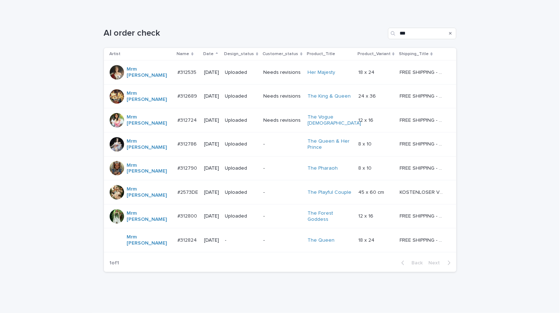
click at [239, 234] on div "-" at bounding box center [241, 240] width 32 height 12
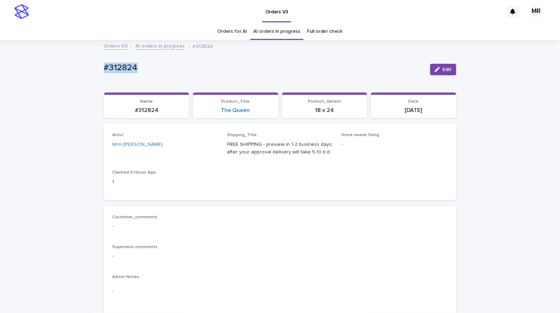
drag, startPoint x: 156, startPoint y: 72, endPoint x: 65, endPoint y: 69, distance: 91.1
click at [226, 109] on link "The Queen" at bounding box center [235, 110] width 29 height 7
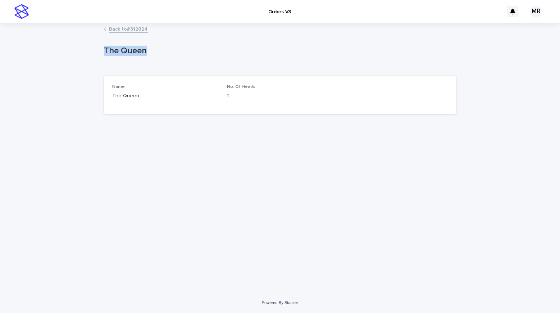
drag, startPoint x: 169, startPoint y: 51, endPoint x: 73, endPoint y: 54, distance: 95.4
click at [73, 54] on div "Loading... Saving… Loading... Saving… The Queen The Queen Sorry, there was an e…" at bounding box center [280, 158] width 560 height 268
click at [58, 36] on div "Loading... Saving… Loading... Saving… The Queen The Queen Sorry, there was an e…" at bounding box center [280, 158] width 560 height 268
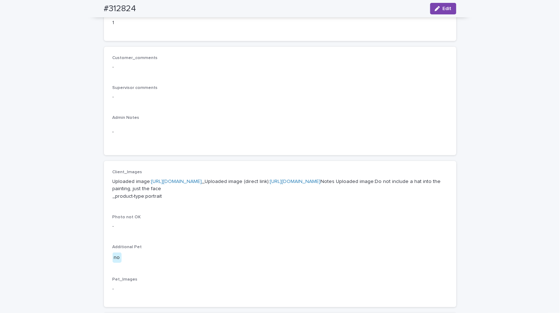
scroll to position [226, 0]
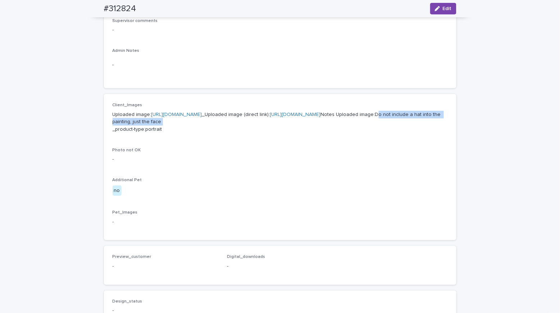
drag, startPoint x: 265, startPoint y: 146, endPoint x: 163, endPoint y: 146, distance: 102.2
click at [163, 133] on p "Uploaded image: [URL][DOMAIN_NAME] _Uploaded image (direct link): [URL][DOMAIN_…" at bounding box center [280, 122] width 335 height 22
click at [180, 115] on link "[URL][DOMAIN_NAME]" at bounding box center [176, 112] width 51 height 5
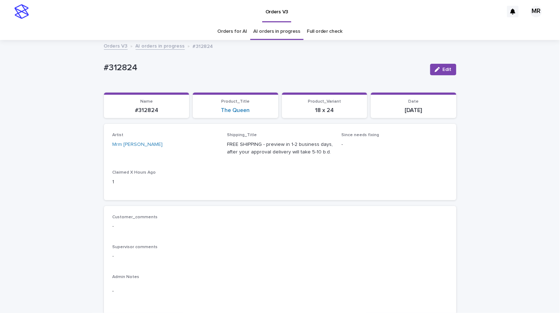
drag, startPoint x: 131, startPoint y: 67, endPoint x: 94, endPoint y: 66, distance: 37.1
click at [505, 51] on div "Orders V3 AI orders in progress #312824" at bounding box center [280, 46] width 560 height 10
drag, startPoint x: 122, startPoint y: 67, endPoint x: 74, endPoint y: 68, distance: 47.8
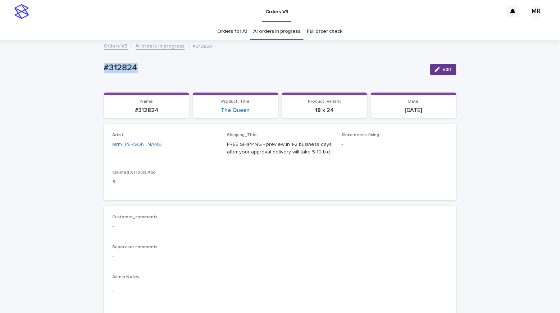
click at [435, 70] on icon "button" at bounding box center [437, 69] width 5 height 5
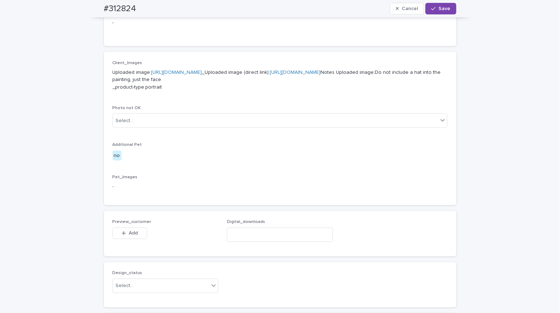
scroll to position [441, 0]
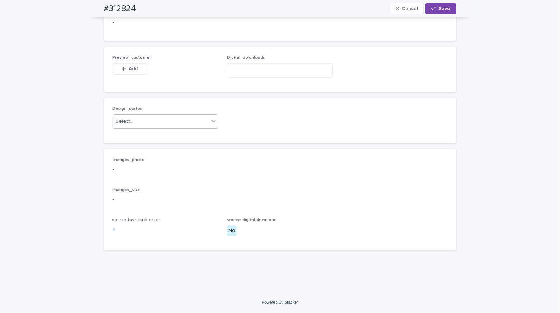
click at [124, 126] on div "Select..." at bounding box center [125, 122] width 18 height 8
click at [124, 150] on div "Uploaded" at bounding box center [162, 151] width 105 height 13
click at [131, 72] on span "Add" at bounding box center [133, 69] width 9 height 5
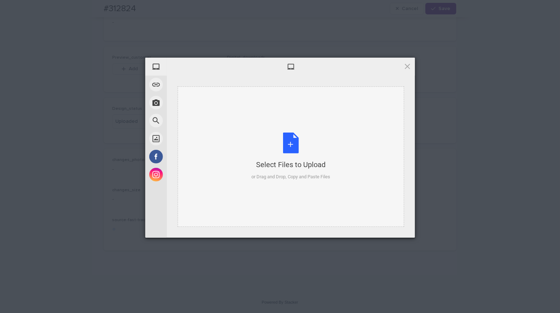
click at [289, 140] on div "Select Files to Upload or Drag and Drop, Copy and Paste Files" at bounding box center [290, 156] width 79 height 48
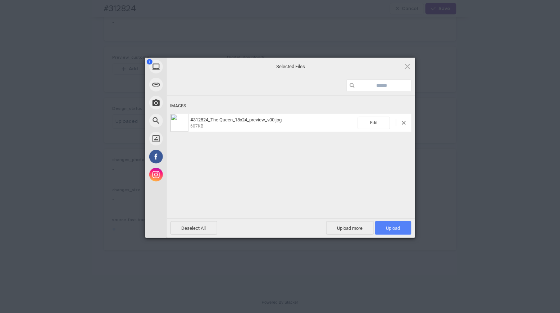
click at [397, 228] on span "Upload 1" at bounding box center [393, 227] width 14 height 5
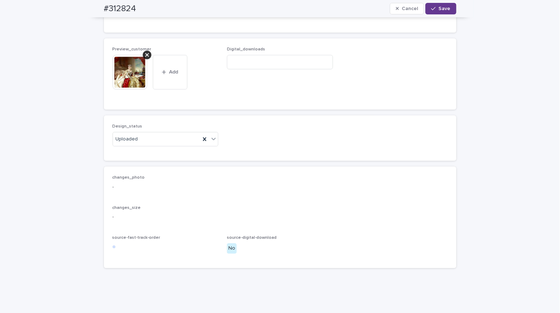
click at [445, 8] on span "Save" at bounding box center [445, 8] width 12 height 5
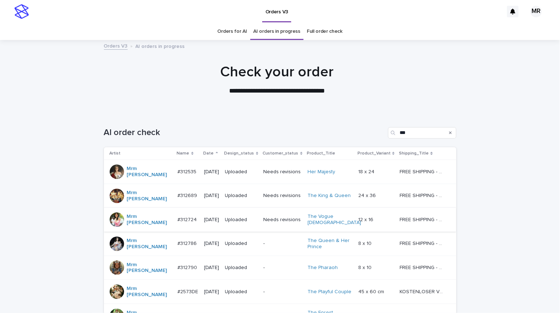
scroll to position [76, 0]
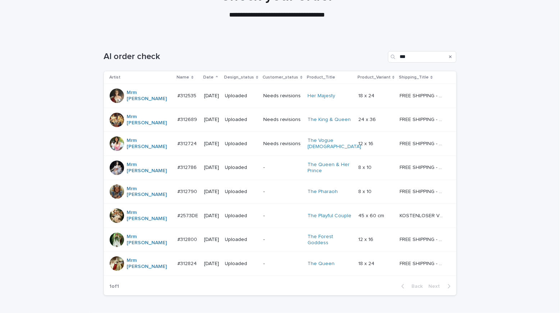
click at [76, 46] on div "Loading... Saving… Loading... Saving… AI order check *** Artist Name Date Desig…" at bounding box center [280, 187] width 560 height 300
